Goal: Task Accomplishment & Management: Manage account settings

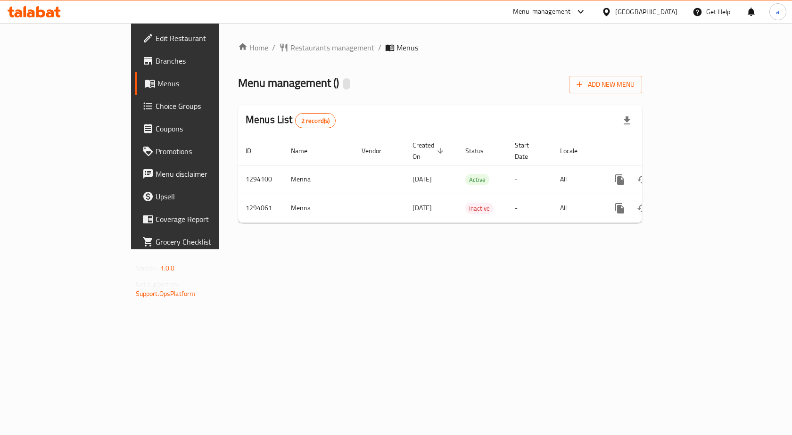
click at [156, 105] on span "Choice Groups" at bounding box center [206, 105] width 100 height 11
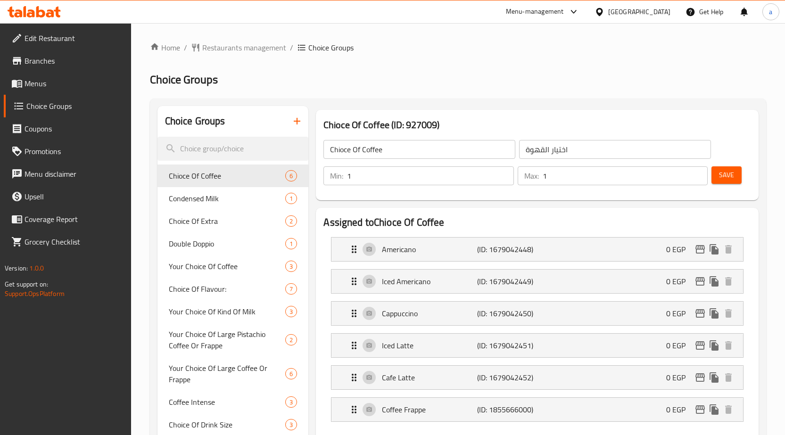
click at [50, 86] on span "Menus" at bounding box center [74, 83] width 99 height 11
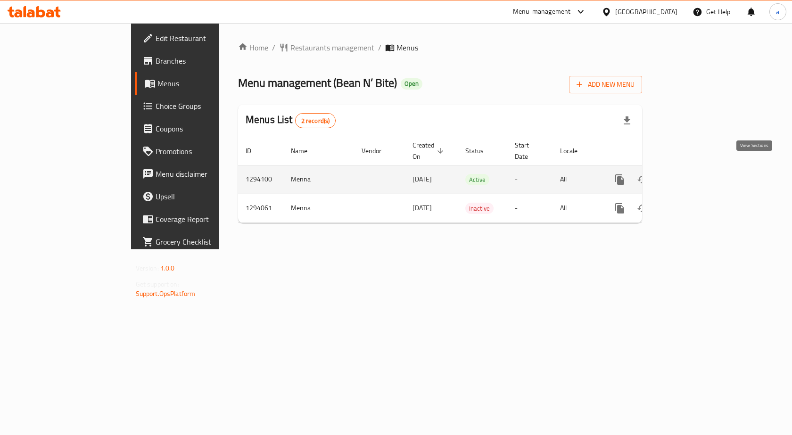
click at [694, 174] on icon "enhanced table" at bounding box center [687, 179] width 11 height 11
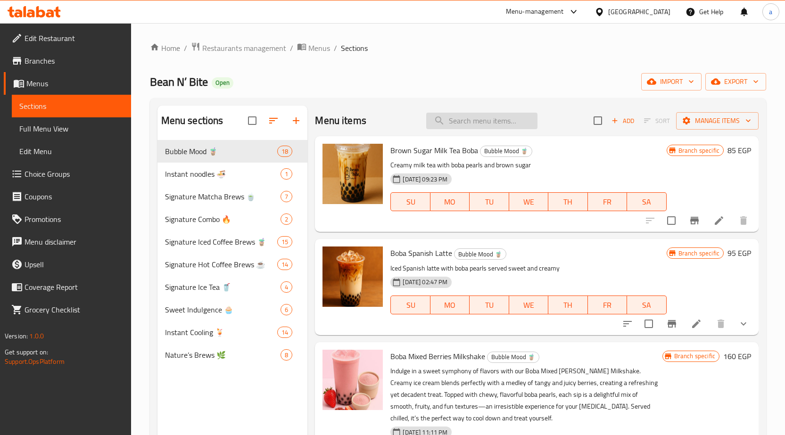
click at [454, 118] on input "search" at bounding box center [481, 121] width 111 height 17
paste input "Brownies"
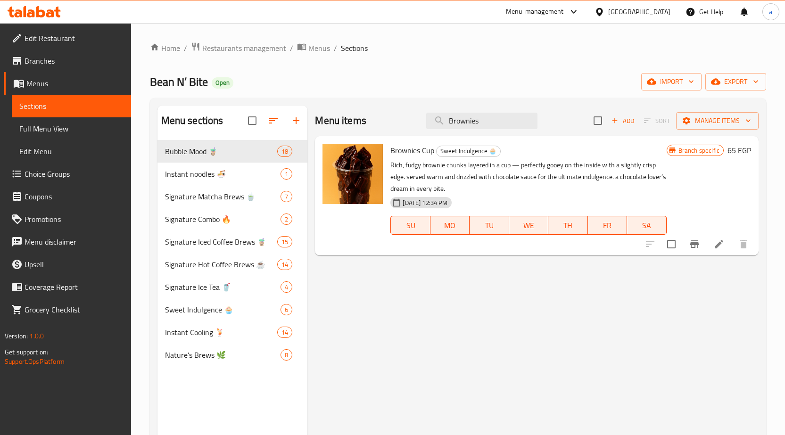
type input "Brownies"
click at [397, 166] on p "Rich, fudgy brownie chunks layered in a cup — perfectly gooey on the inside wit…" at bounding box center [528, 176] width 276 height 35
click at [360, 184] on img at bounding box center [353, 174] width 60 height 60
click at [428, 181] on p "Rich, fudgy brownie chunks layered in a cup — perfectly gooey on the inside wit…" at bounding box center [528, 176] width 276 height 35
click at [548, 172] on p "Rich, fudgy brownie chunks layered in a cup — perfectly gooey on the inside wit…" at bounding box center [528, 176] width 276 height 35
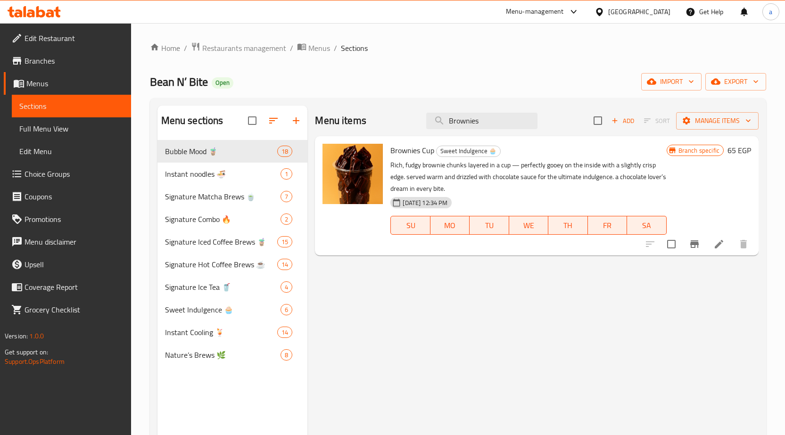
click at [675, 187] on div "Branch specific 65 EGP" at bounding box center [709, 196] width 84 height 104
click at [716, 242] on icon at bounding box center [718, 244] width 11 height 11
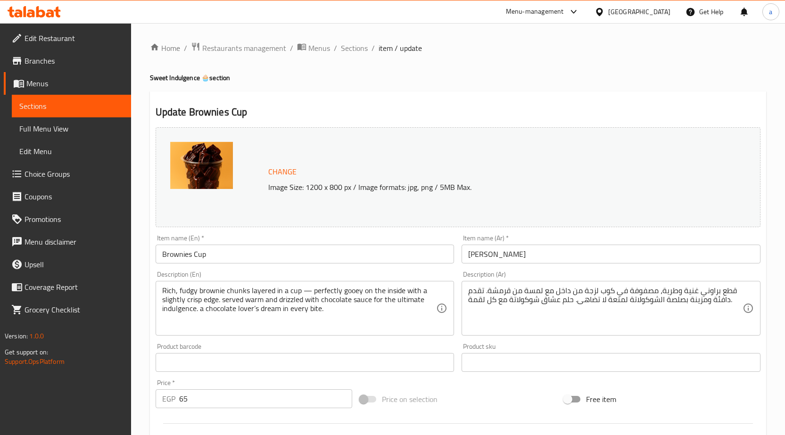
click at [343, 92] on div "Update Brownies Cup Change Image Size: 1200 x 800 px / Image formats: jpg, png …" at bounding box center [458, 372] width 616 height 562
click at [380, 103] on div "Update Brownies Cup Change Image Size: 1200 x 800 px / Image formats: jpg, png …" at bounding box center [458, 372] width 616 height 562
click at [392, 102] on div "Update Brownies Cup Change Image Size: 1200 x 800 px / Image formats: jpg, png …" at bounding box center [458, 372] width 616 height 562
click at [331, 119] on h2 "Update Brownies Cup" at bounding box center [458, 112] width 605 height 14
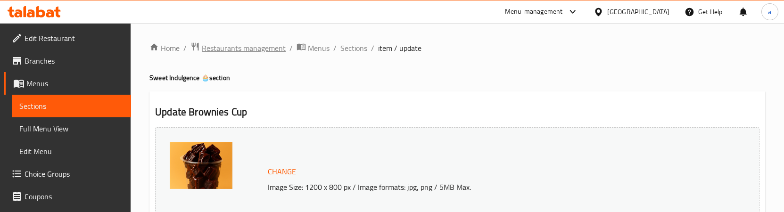
click at [240, 47] on span "Restaurants management" at bounding box center [244, 47] width 84 height 11
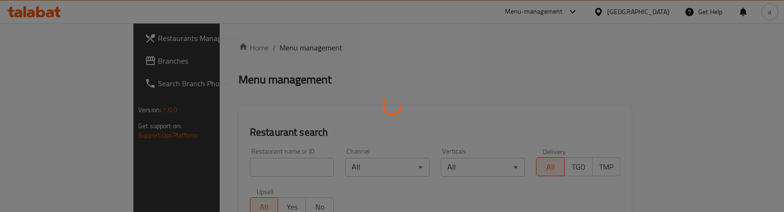
click at [83, 63] on div at bounding box center [392, 106] width 784 height 212
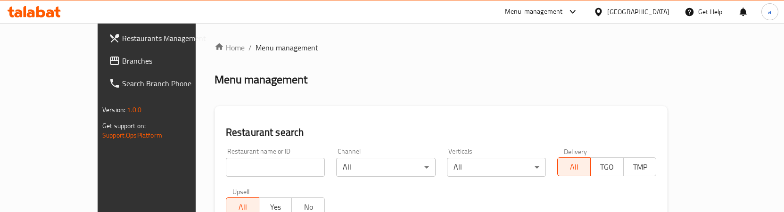
click at [122, 63] on span "Branches" at bounding box center [171, 60] width 99 height 11
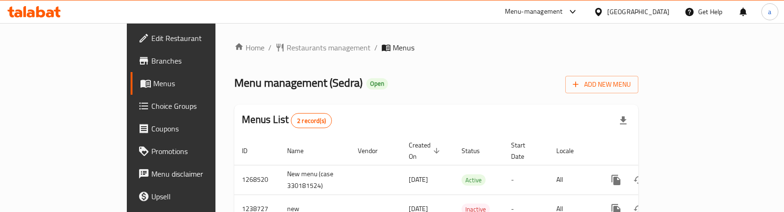
click at [151, 111] on span "Choice Groups" at bounding box center [200, 105] width 99 height 11
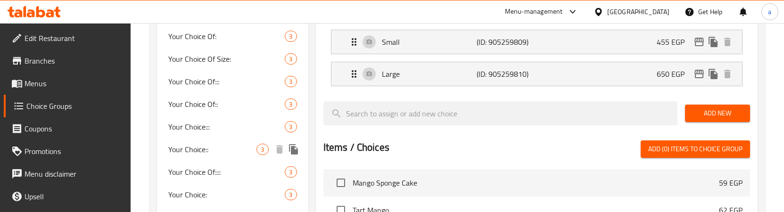
scroll to position [250, 0]
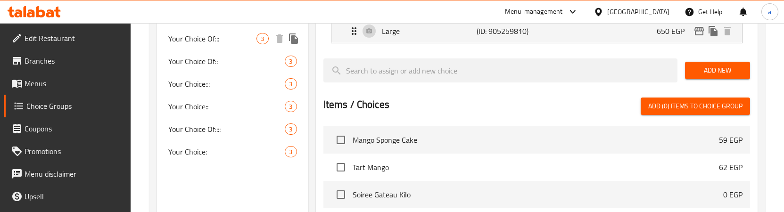
click at [229, 45] on div "Your Choice Of::: 3" at bounding box center [232, 38] width 151 height 23
type input "Your Choice Of:::"
type input "إختيارك من:::"
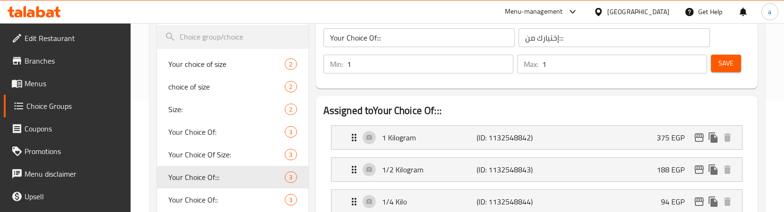
scroll to position [109, 0]
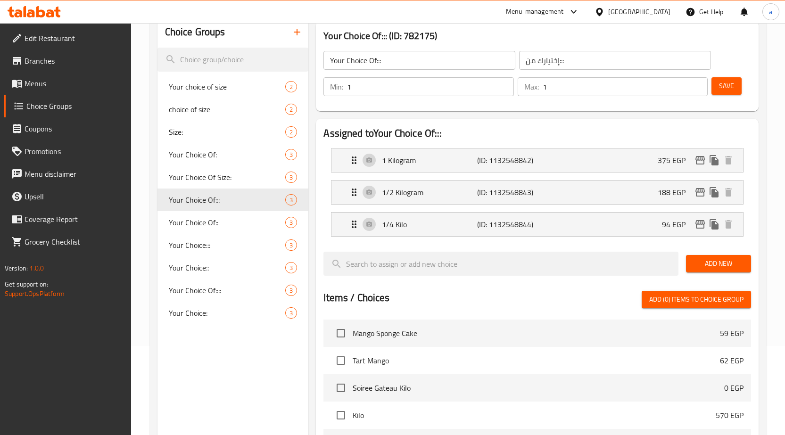
scroll to position [0, 0]
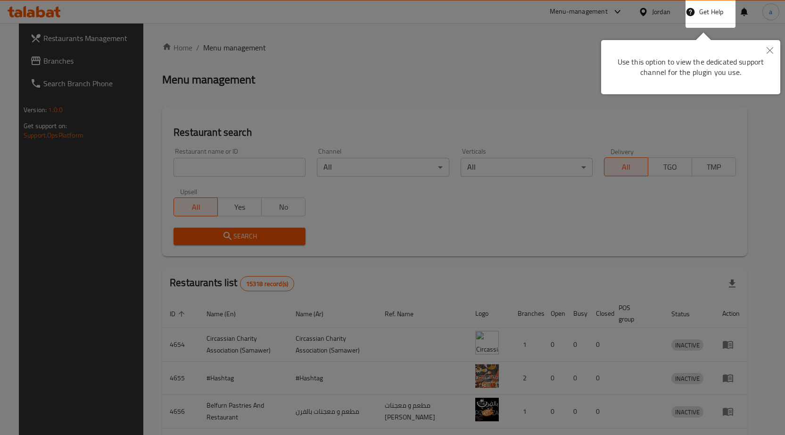
click at [392, 86] on div at bounding box center [392, 217] width 785 height 435
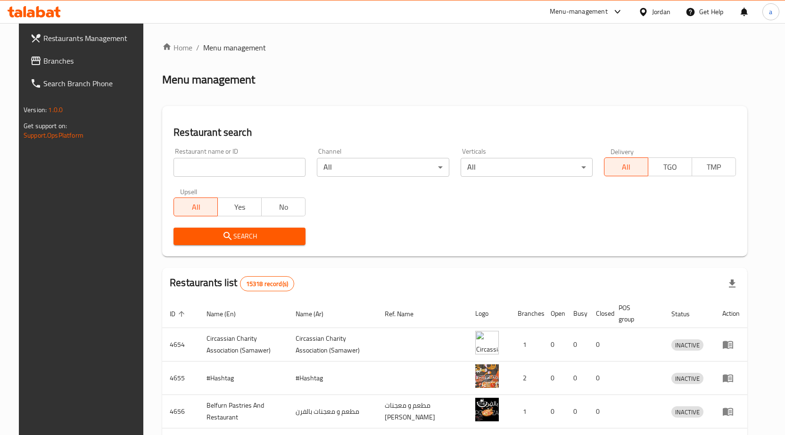
click at [119, 61] on span "Branches" at bounding box center [92, 60] width 99 height 11
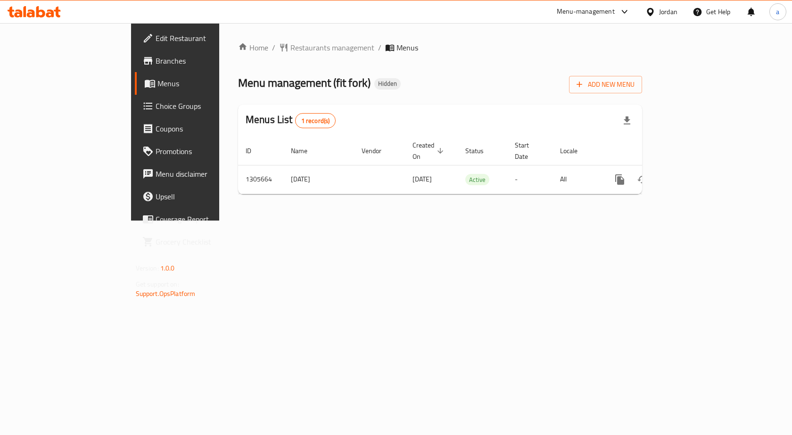
click at [156, 106] on span "Choice Groups" at bounding box center [206, 105] width 100 height 11
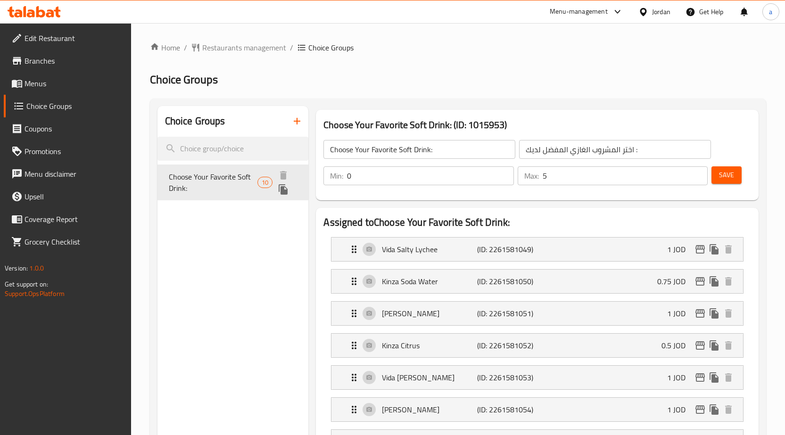
click at [223, 179] on span "Choose Your Favorite Soft Drink:" at bounding box center [213, 182] width 89 height 23
click at [476, 75] on h2 "Choice Groups" at bounding box center [458, 79] width 616 height 15
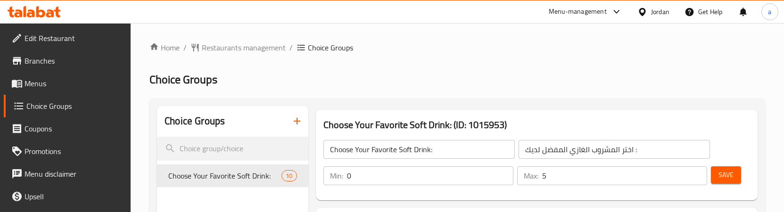
click at [417, 74] on h2 "Choice Groups" at bounding box center [457, 79] width 616 height 15
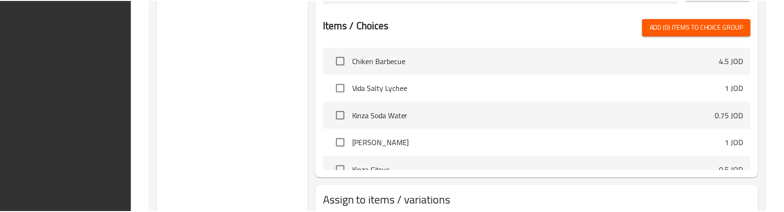
scroll to position [649, 0]
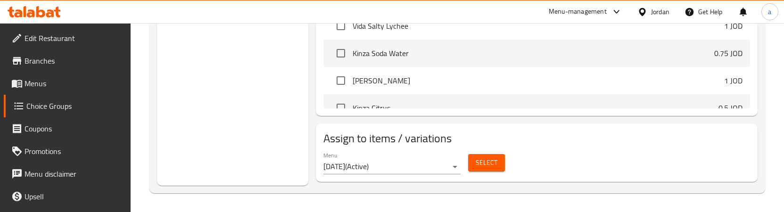
drag, startPoint x: 535, startPoint y: 156, endPoint x: 529, endPoint y: 95, distance: 61.2
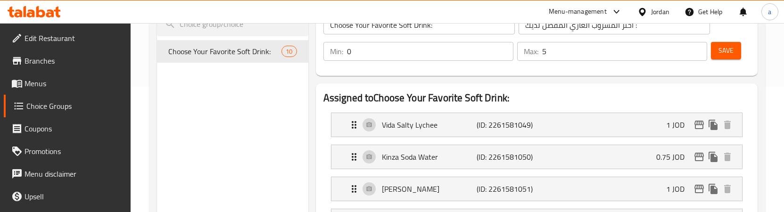
scroll to position [0, 0]
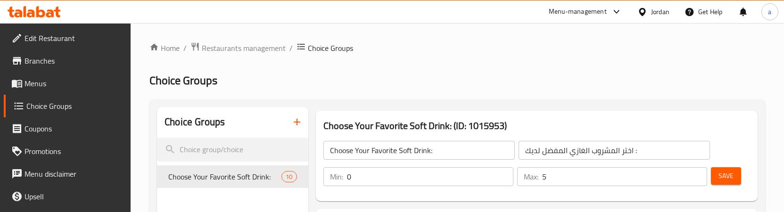
drag, startPoint x: 580, startPoint y: 169, endPoint x: 569, endPoint y: 93, distance: 77.2
